Goal: Transaction & Acquisition: Purchase product/service

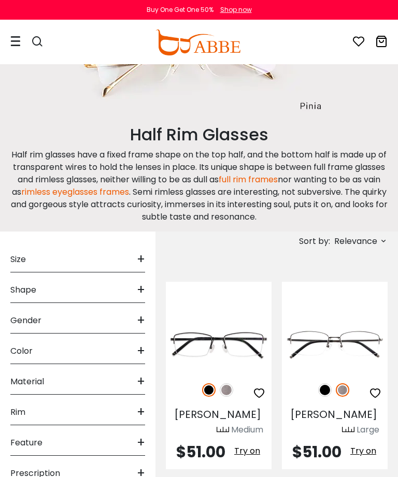
click at [95, 251] on div "Size +" at bounding box center [77, 257] width 135 height 31
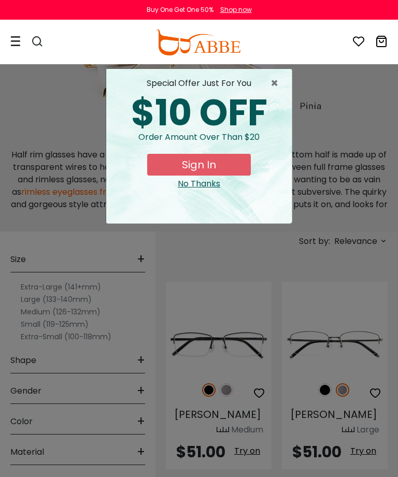
click at [272, 78] on span "×" at bounding box center [276, 83] width 13 height 12
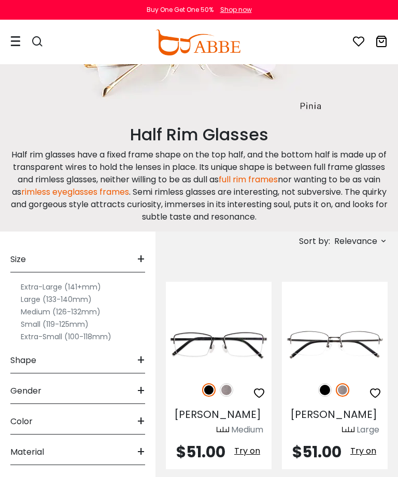
click at [33, 358] on span "Shape" at bounding box center [23, 360] width 26 height 25
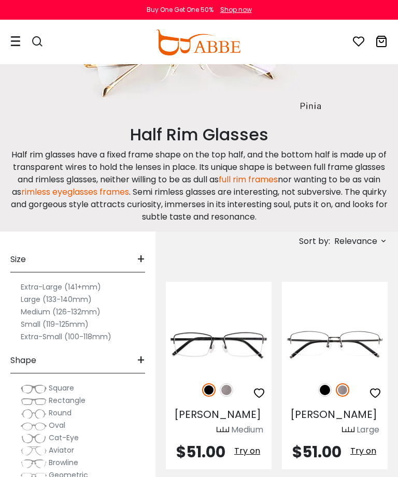
click at [23, 293] on label "Large (133-140mm)" at bounding box center [56, 299] width 71 height 12
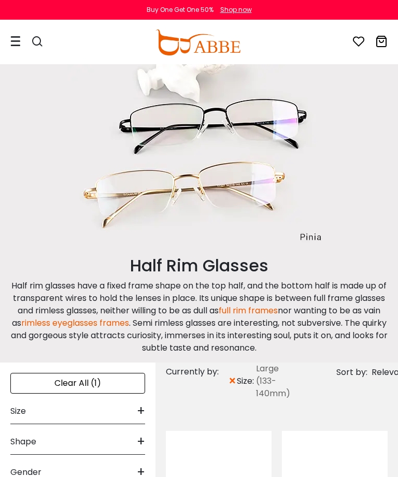
click at [30, 429] on span "Shape" at bounding box center [23, 441] width 26 height 25
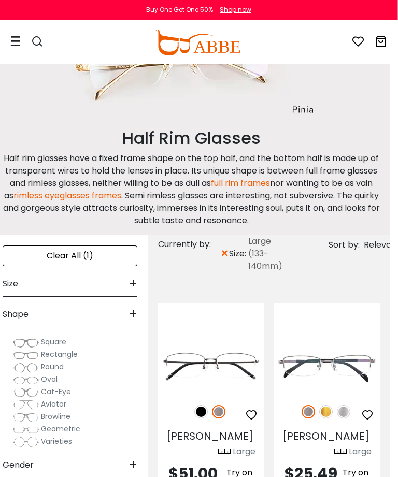
scroll to position [151, 8]
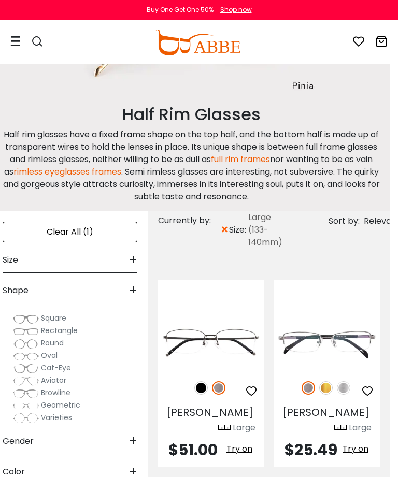
click at [34, 341] on img at bounding box center [26, 344] width 26 height 10
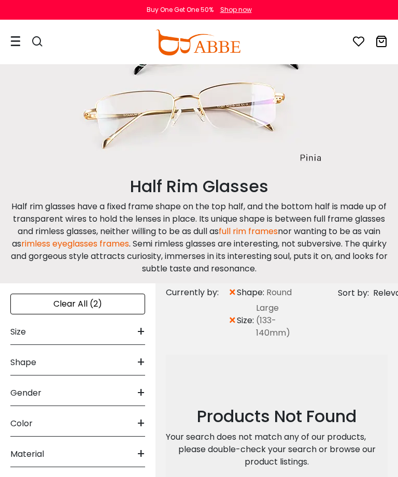
click at [38, 358] on div "Shape +" at bounding box center [77, 360] width 135 height 31
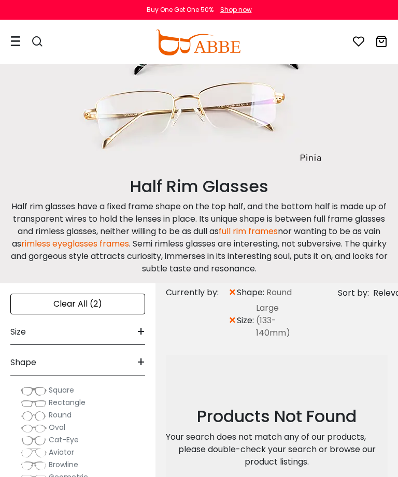
click at [56, 423] on span "Oval" at bounding box center [57, 427] width 17 height 10
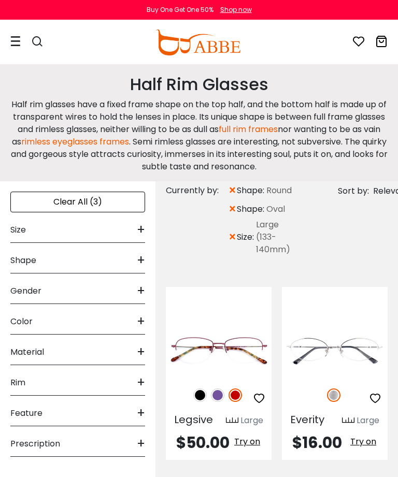
scroll to position [175, 0]
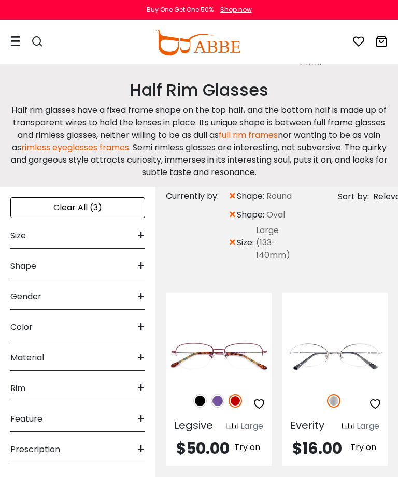
click at [37, 288] on span "Gender" at bounding box center [25, 296] width 31 height 25
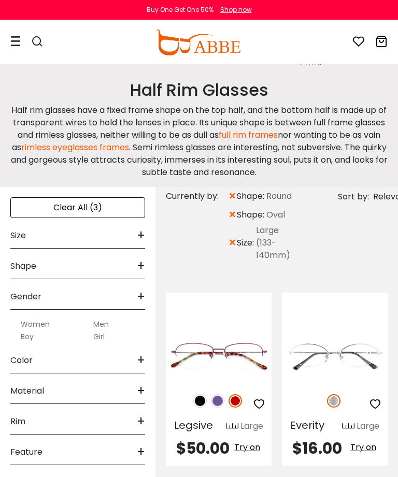
click at [96, 320] on label "Men" at bounding box center [101, 324] width 16 height 12
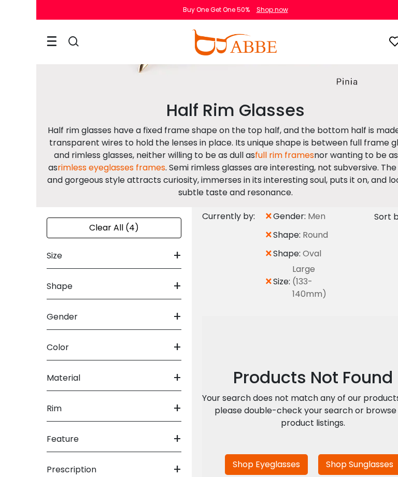
scroll to position [156, 0]
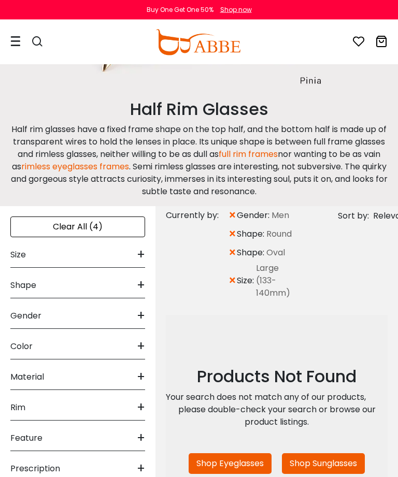
click at [17, 345] on span "Color" at bounding box center [21, 346] width 22 height 25
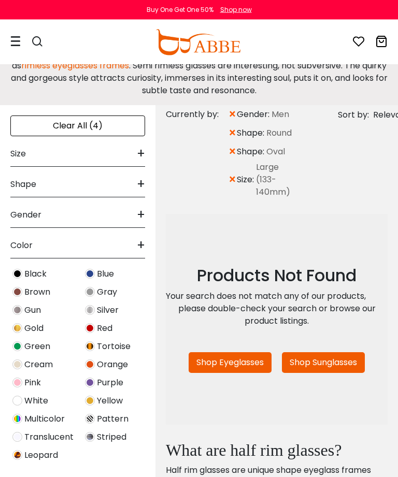
scroll to position [260, 0]
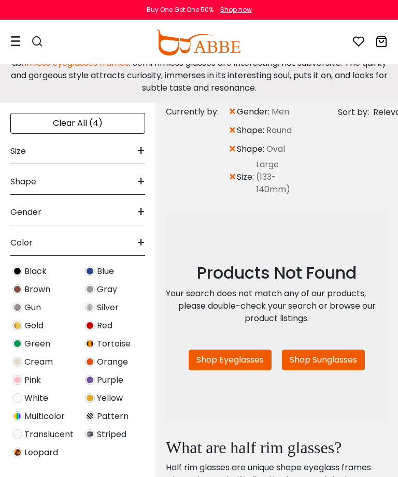
click at [104, 304] on span "Silver" at bounding box center [108, 307] width 22 height 12
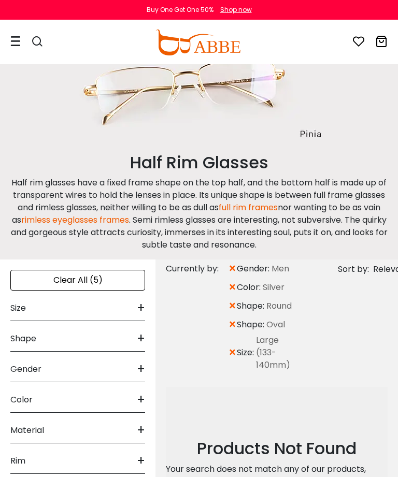
click at [22, 451] on span "Rim" at bounding box center [17, 460] width 15 height 25
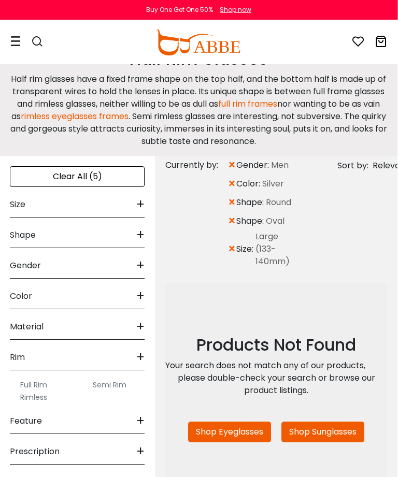
scroll to position [207, 1]
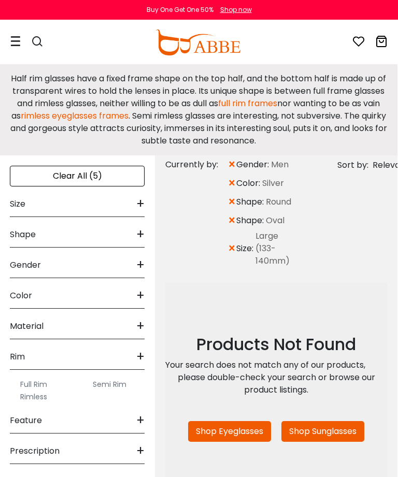
click at [96, 379] on label "Semi Rim" at bounding box center [110, 384] width 34 height 12
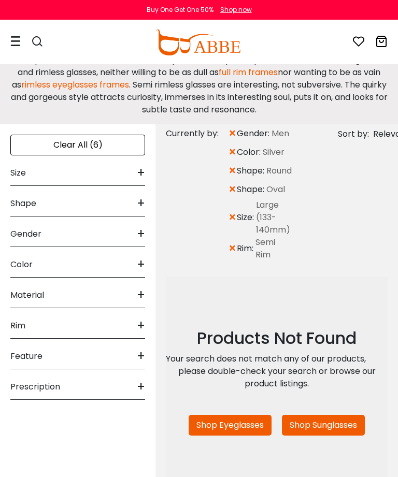
click at [33, 349] on span "Feature" at bounding box center [26, 356] width 32 height 25
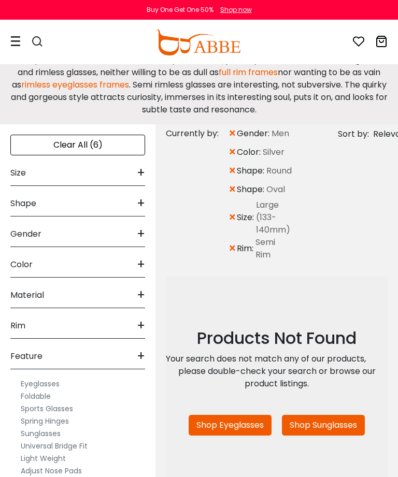
click at [32, 378] on label "Eyeglasses" at bounding box center [40, 383] width 39 height 12
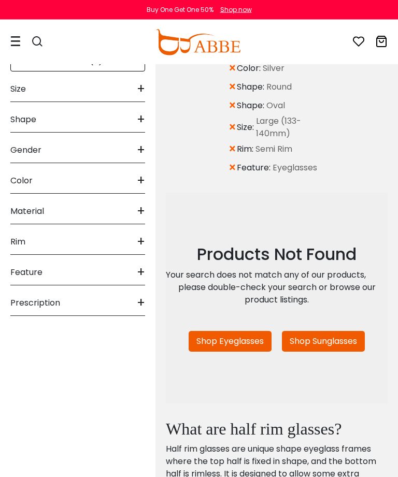
click at [22, 298] on span "Prescription" at bounding box center [35, 303] width 50 height 25
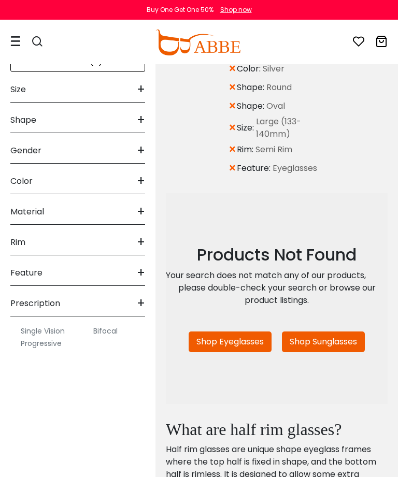
click at [25, 343] on label "Progressive" at bounding box center [41, 343] width 41 height 12
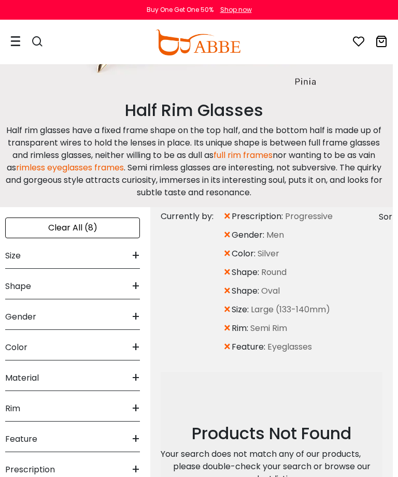
scroll to position [0, 13]
